Goal: Navigation & Orientation: Find specific page/section

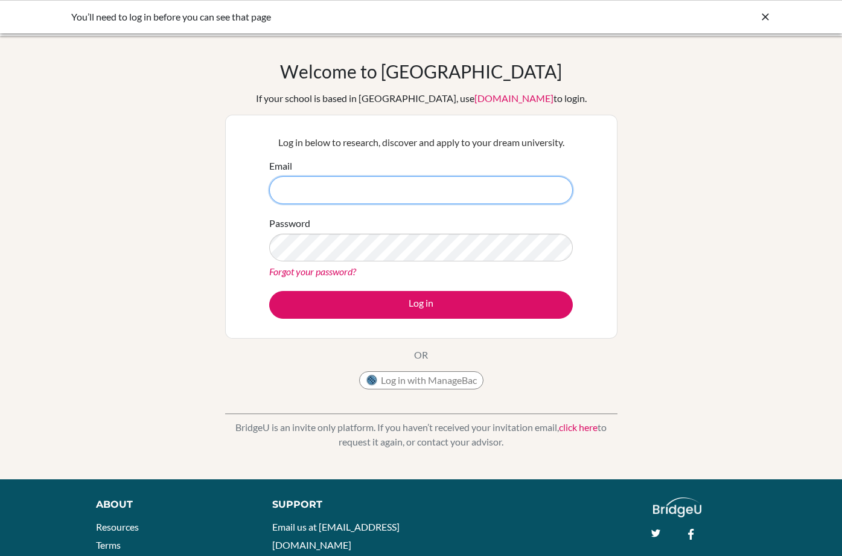
type input "[EMAIL_ADDRESS][DOMAIN_NAME]"
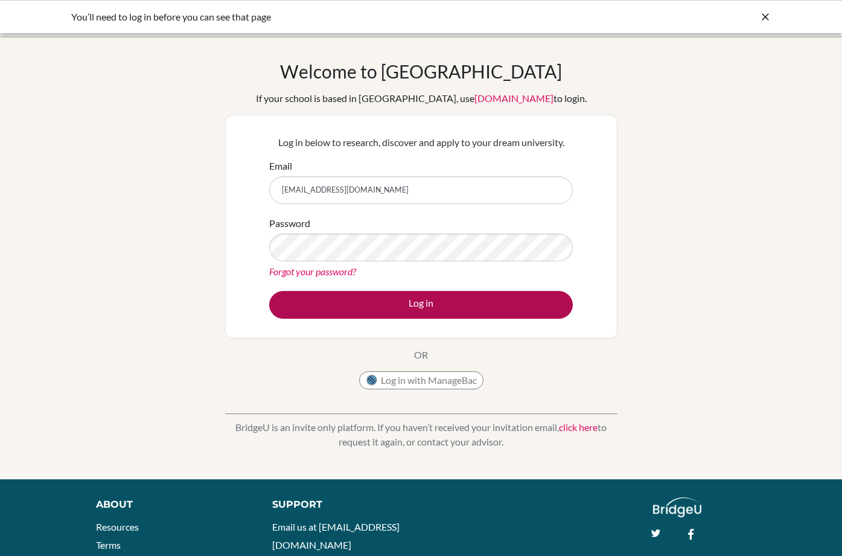
click at [445, 309] on button "Log in" at bounding box center [421, 305] width 304 height 28
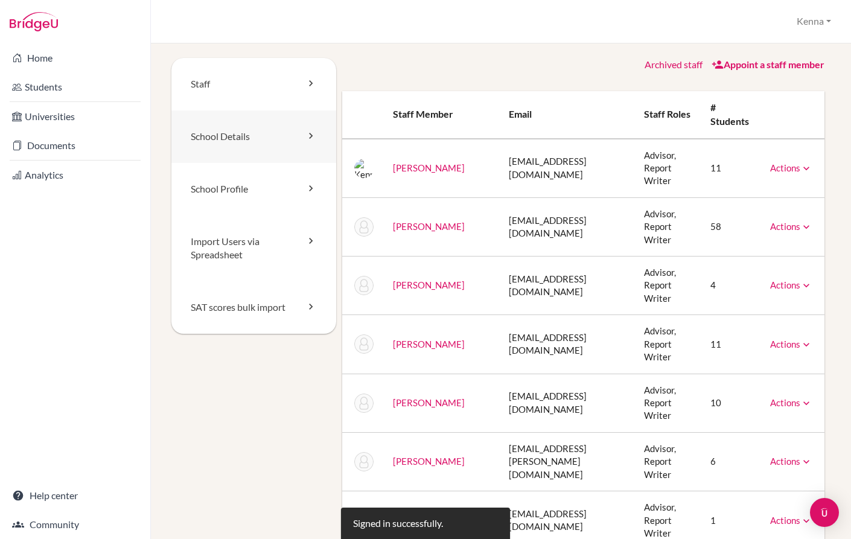
click at [228, 136] on link "School Details" at bounding box center [254, 137] width 165 height 53
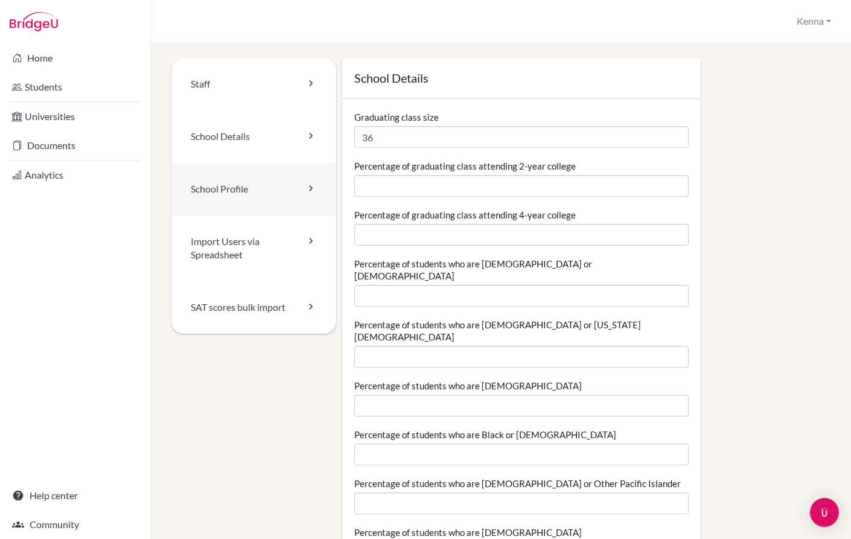
click at [244, 196] on link "School Profile" at bounding box center [254, 189] width 165 height 53
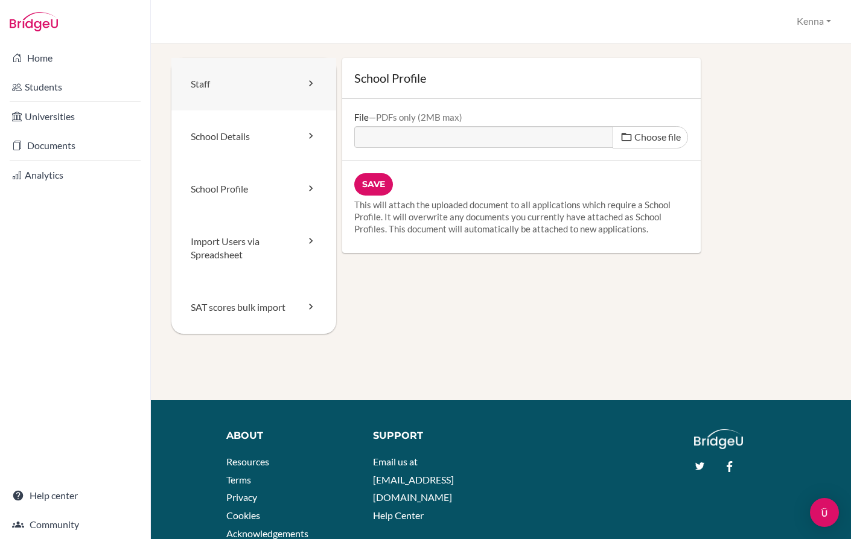
click at [249, 84] on link "Staff" at bounding box center [254, 84] width 165 height 53
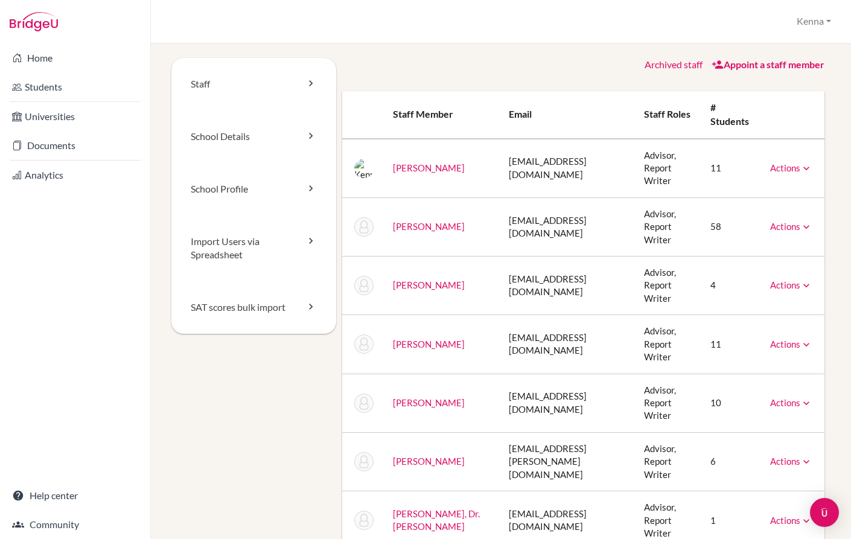
click at [46, 22] on img at bounding box center [34, 21] width 48 height 19
